Goal: Transaction & Acquisition: Purchase product/service

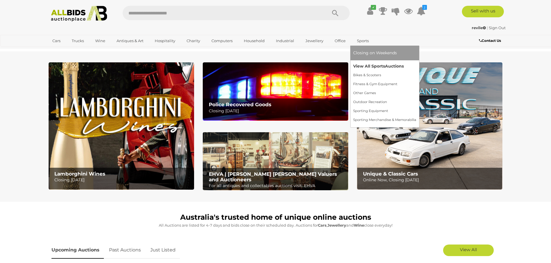
click at [366, 65] on link "View All Sports Auctions" at bounding box center [384, 66] width 63 height 9
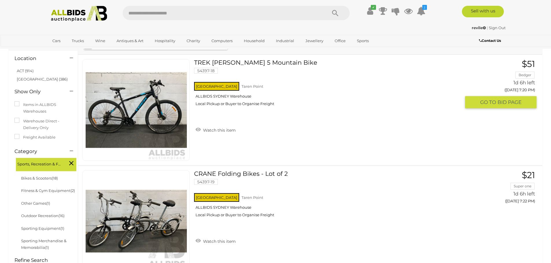
scroll to position [68, 0]
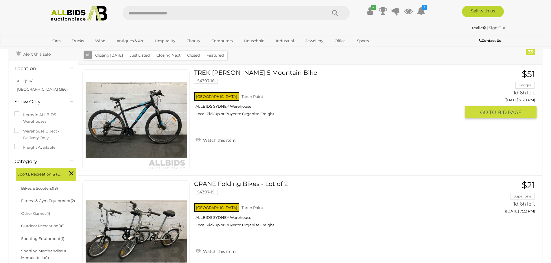
click at [145, 123] on img at bounding box center [136, 120] width 101 height 101
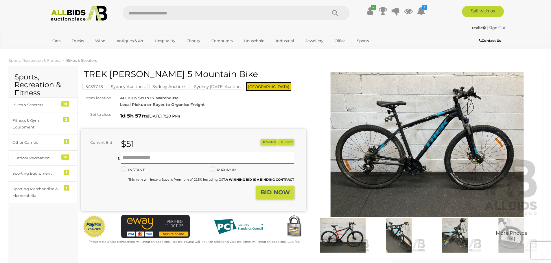
click at [383, 170] on img at bounding box center [427, 144] width 225 height 145
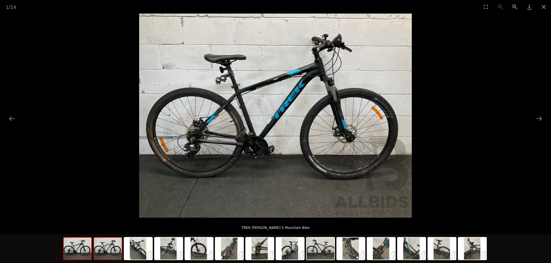
click at [112, 256] on img at bounding box center [108, 249] width 28 height 22
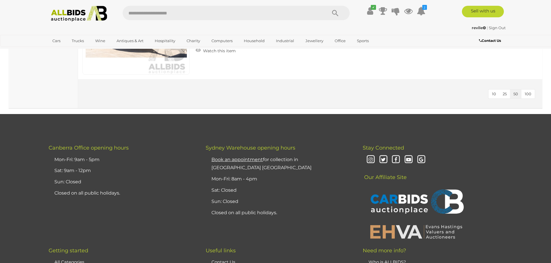
scroll to position [3730, 0]
